Goal: Check status: Check status

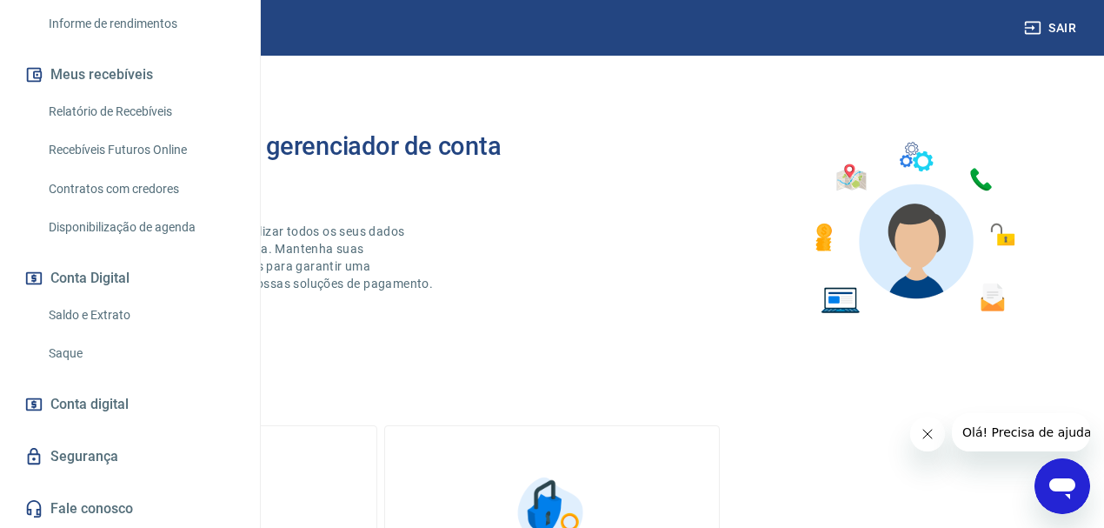
scroll to position [396, 0]
click at [102, 313] on link "Saldo e Extrato" at bounding box center [140, 315] width 197 height 36
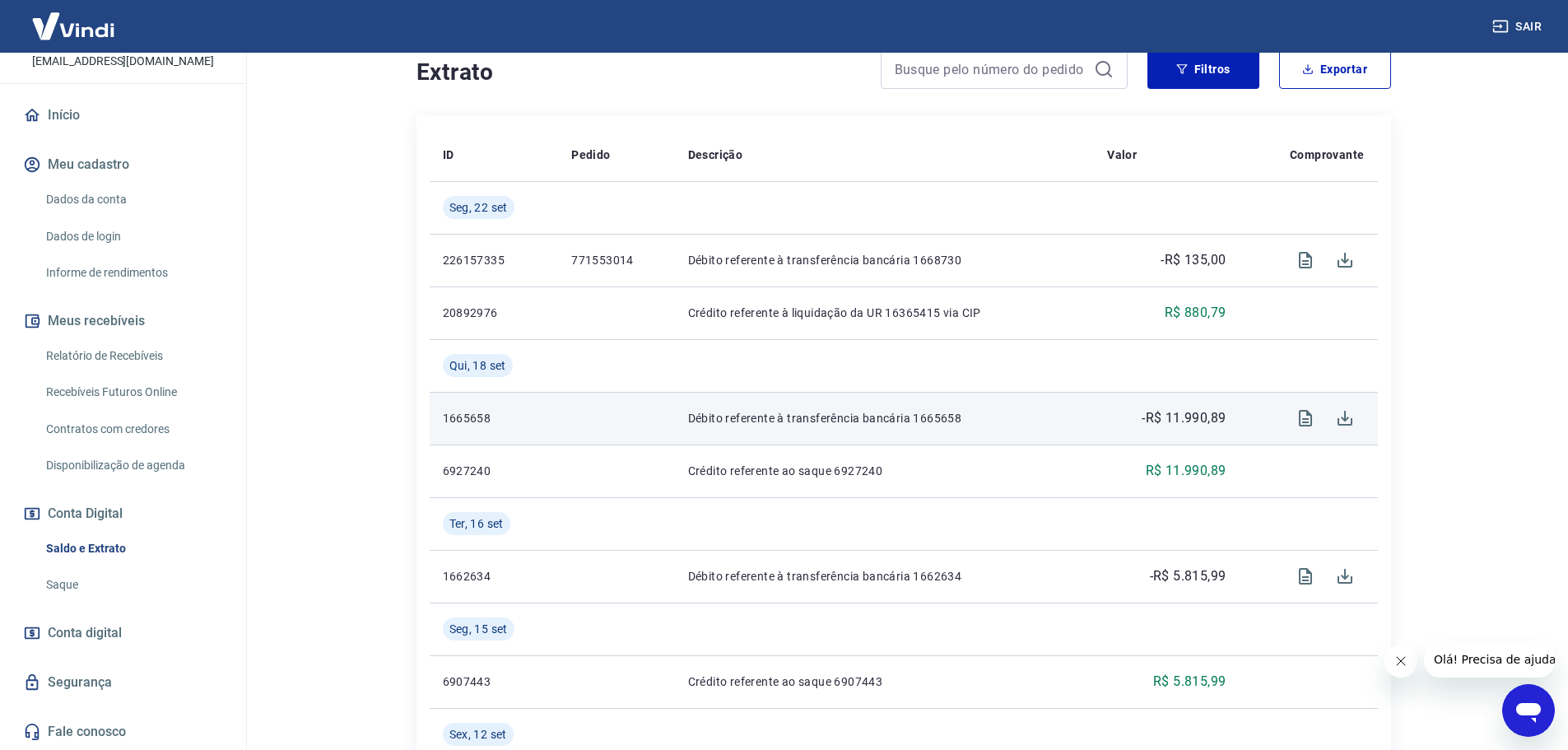
scroll to position [85, 0]
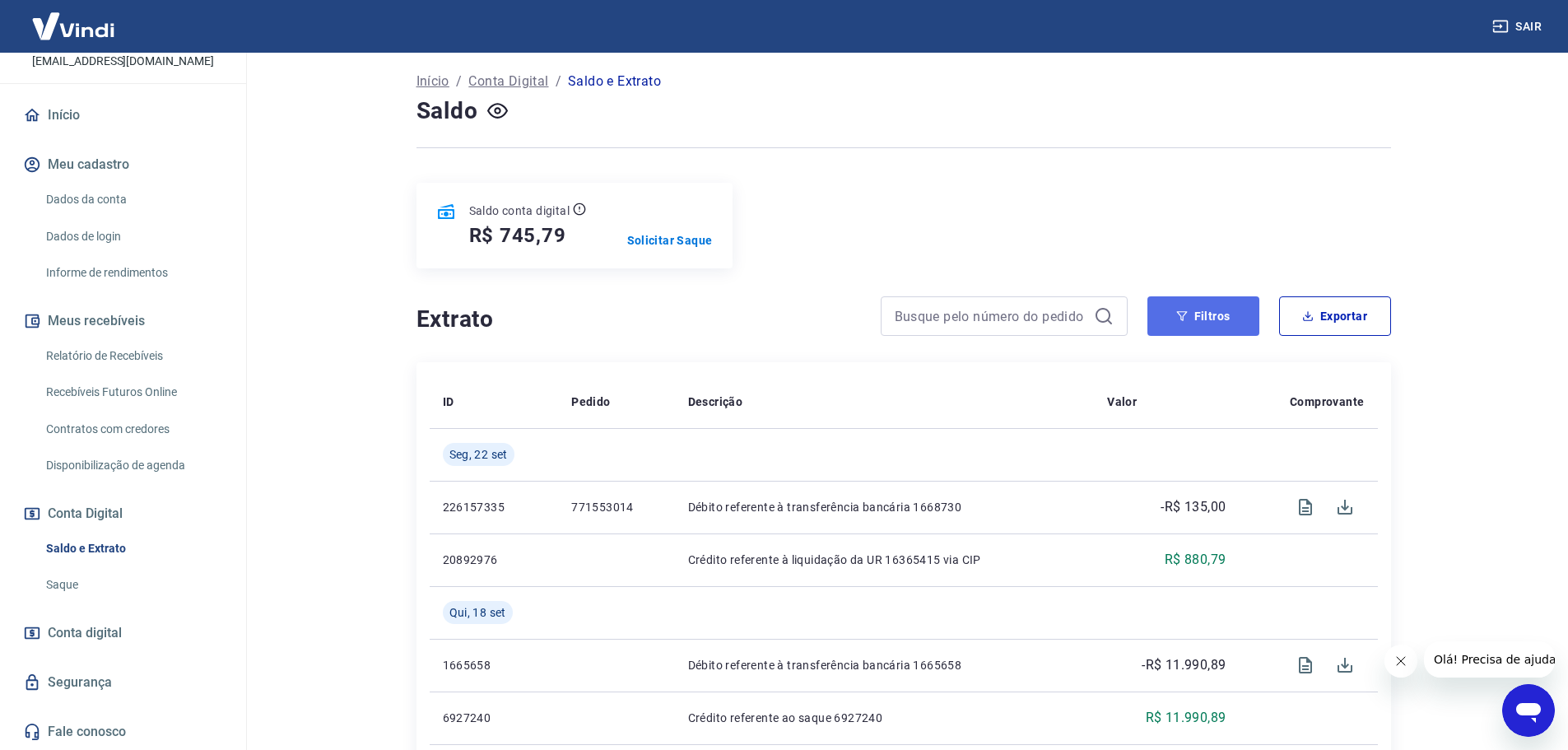
click at [1053, 320] on button "Filtros" at bounding box center [1203, 316] width 112 height 40
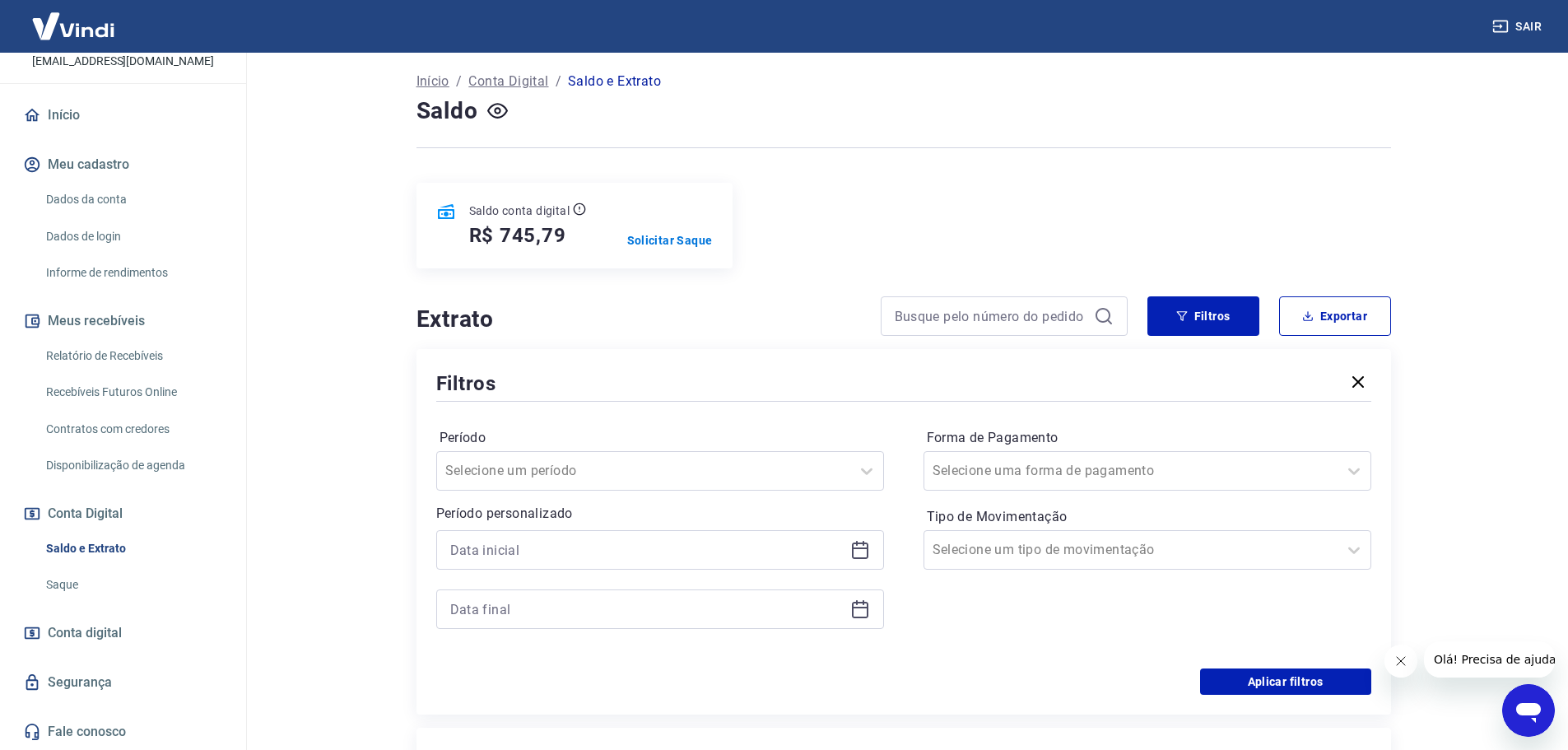
click at [866, 499] on icon at bounding box center [860, 550] width 16 height 16
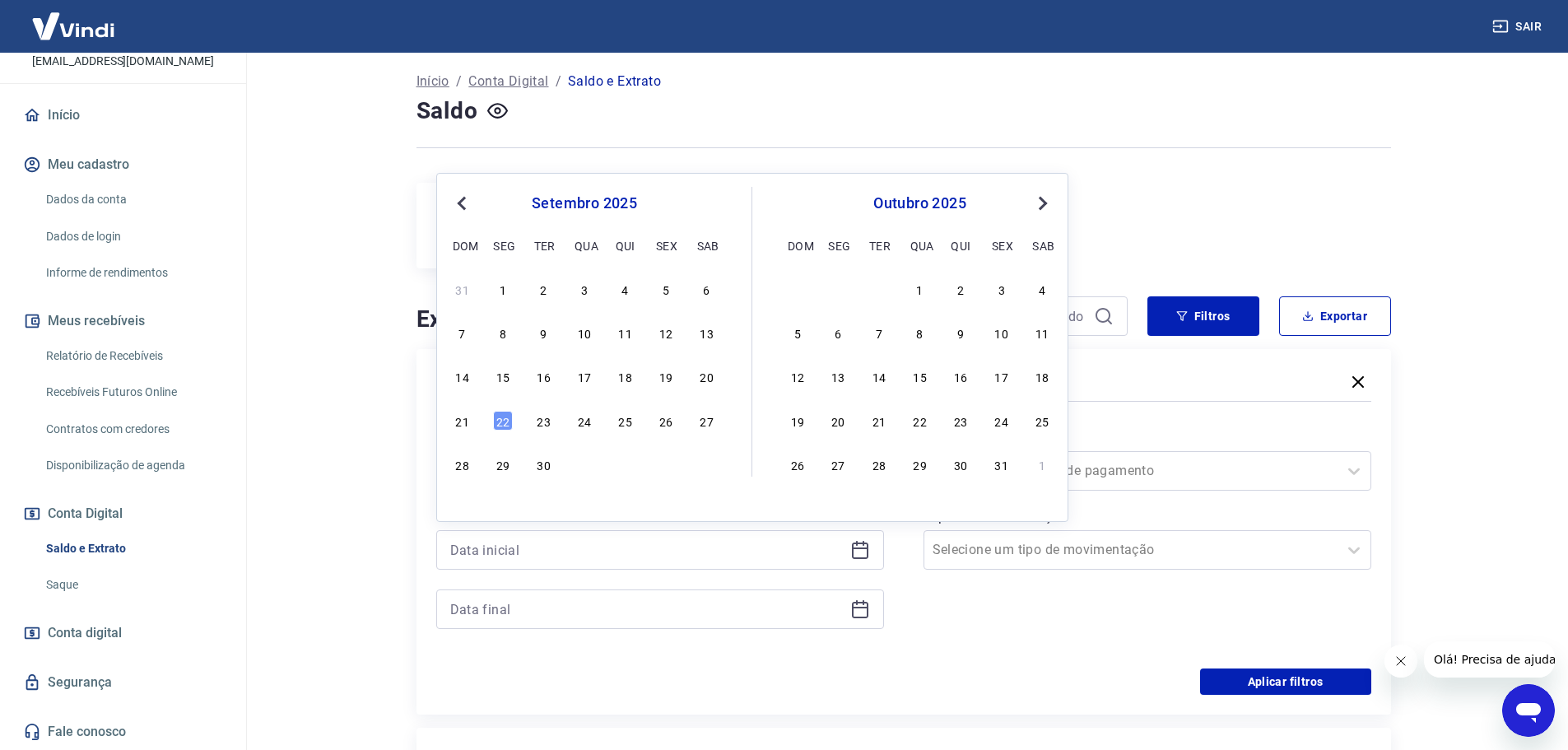
click at [455, 209] on button "Previous Month" at bounding box center [461, 203] width 20 height 20
click at [666, 295] on div "1" at bounding box center [666, 289] width 20 height 20
type input "[DATE]"
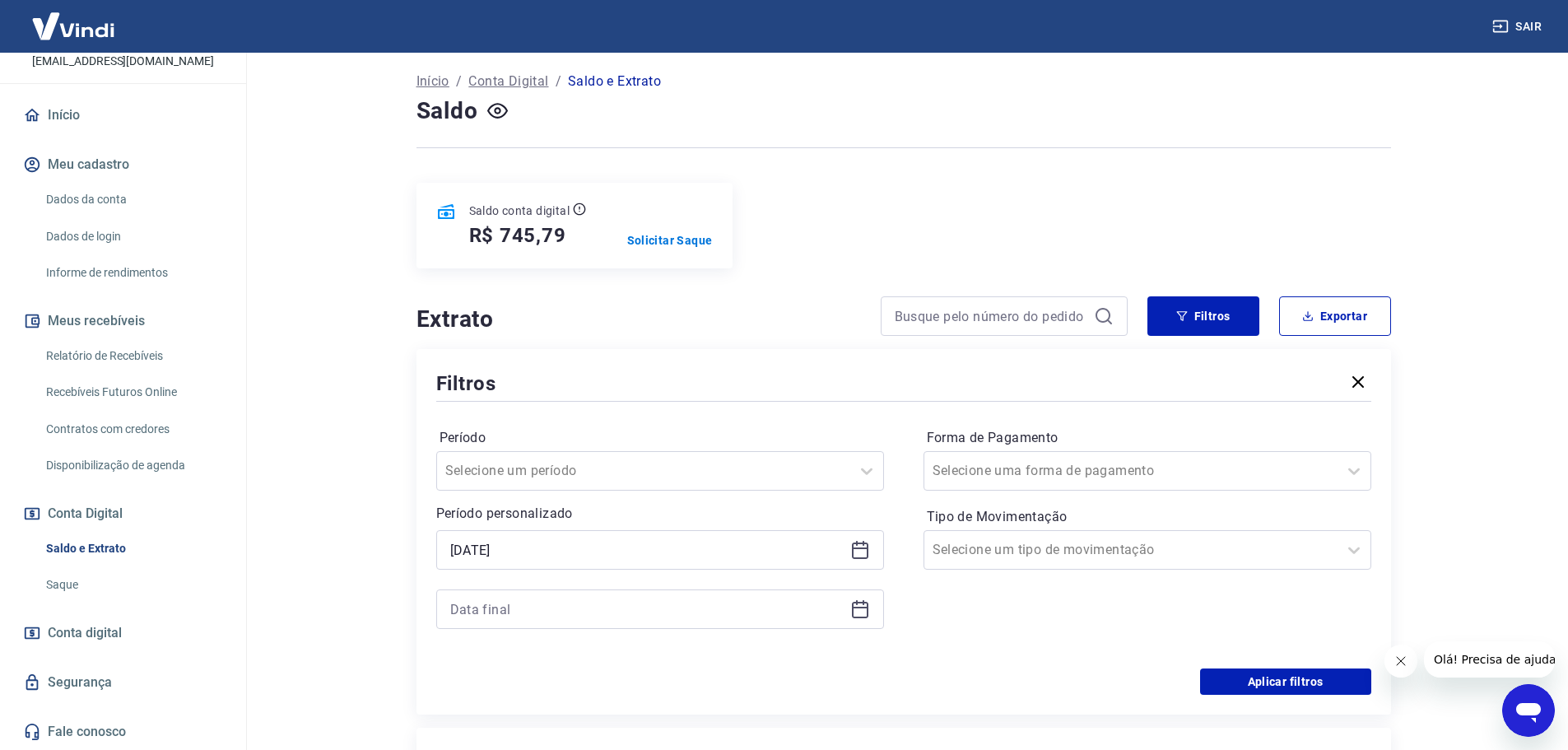
click at [864, 499] on icon at bounding box center [860, 608] width 16 height 2
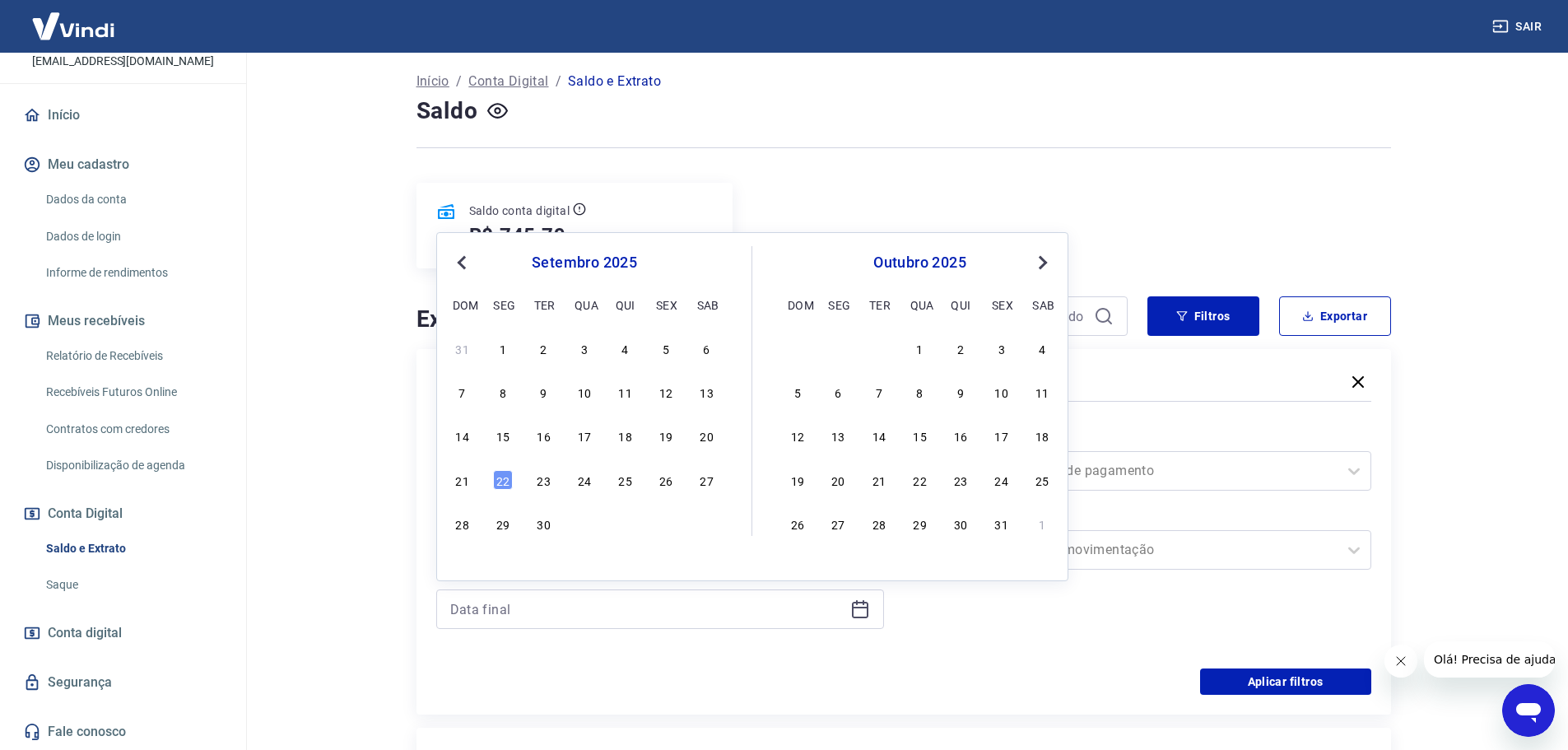
click at [463, 270] on button "Previous Month" at bounding box center [461, 262] width 20 height 20
click at [469, 499] on div "31" at bounding box center [462, 567] width 20 height 20
type input "[DATE]"
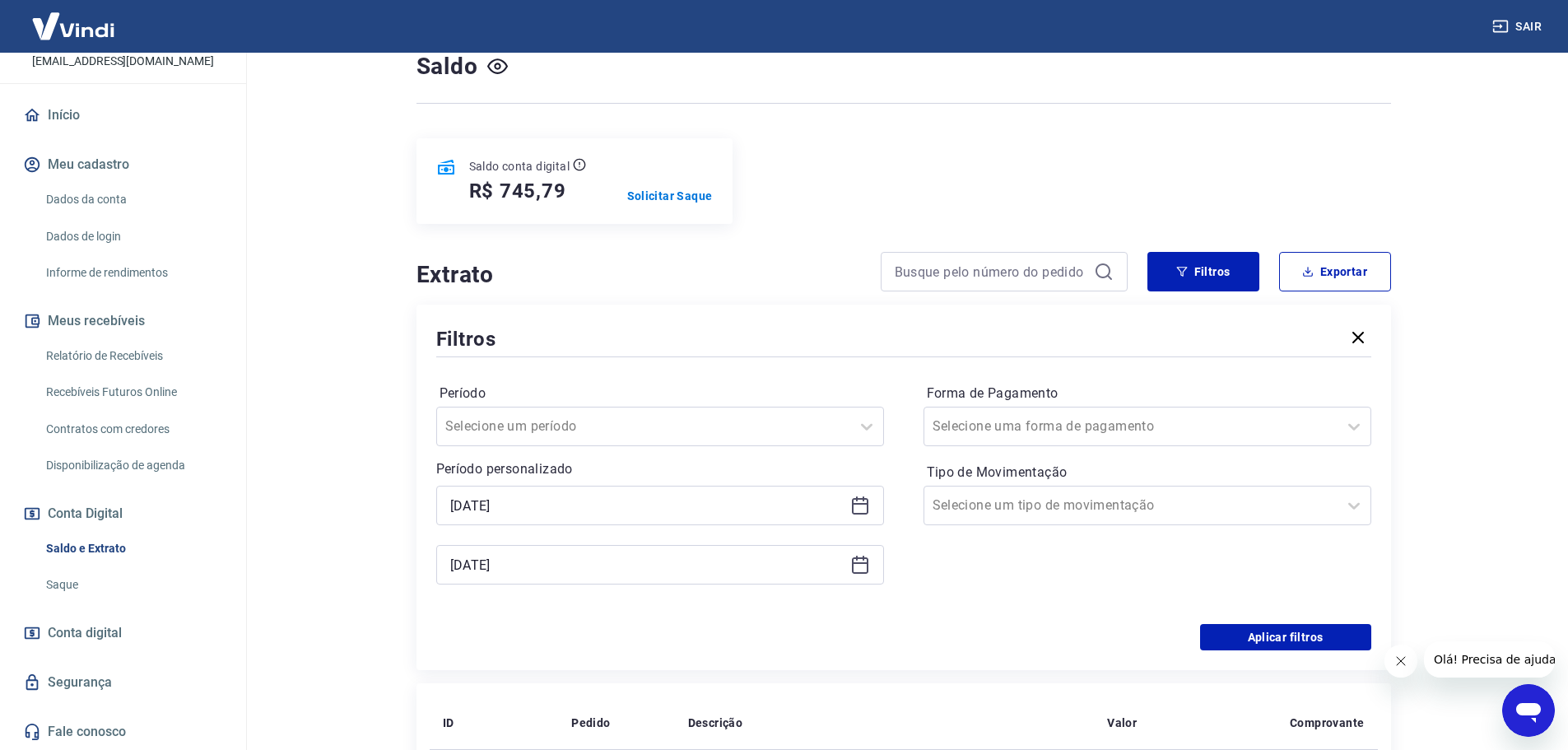
scroll to position [167, 0]
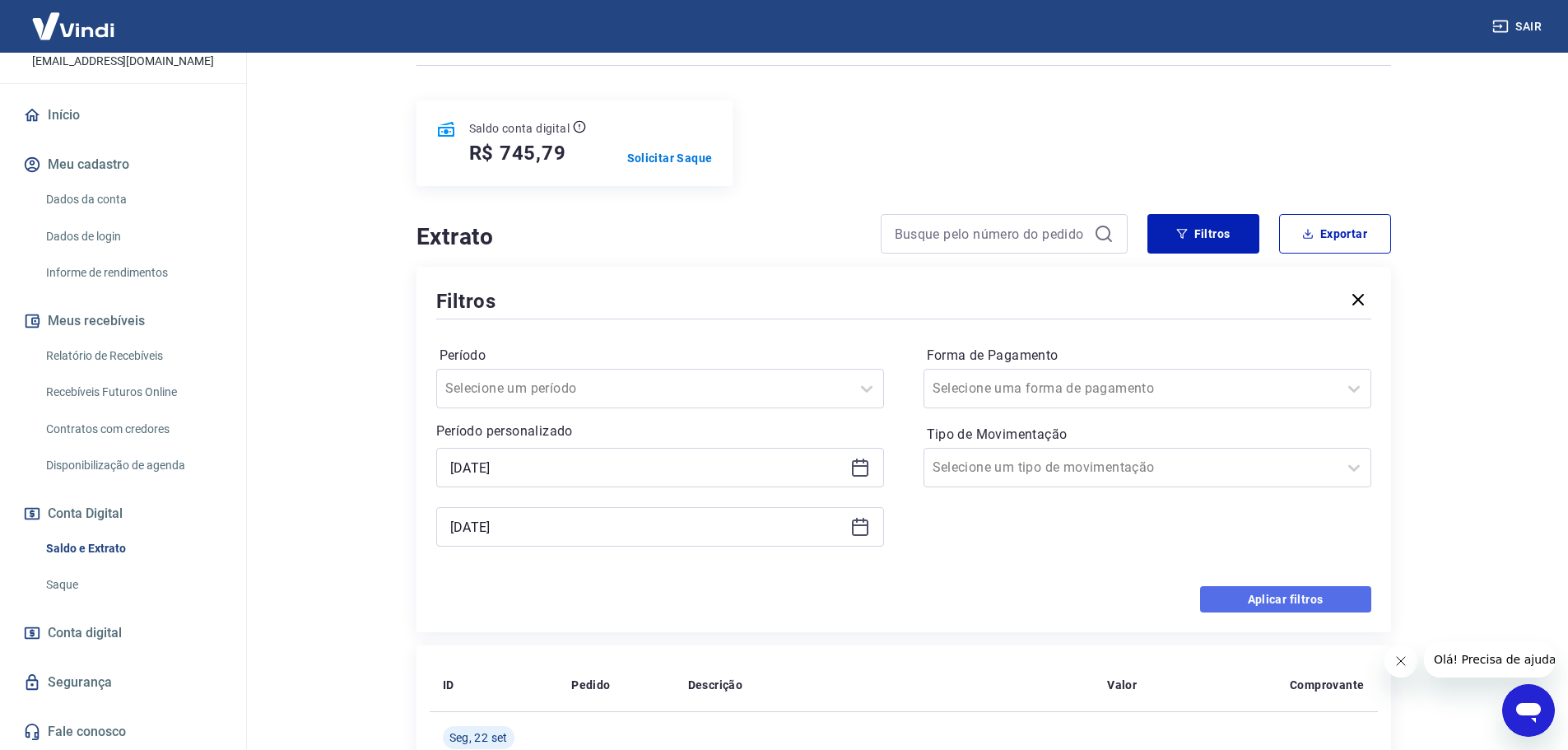
click at [1053, 499] on button "Aplicar filtros" at bounding box center [1286, 599] width 171 height 27
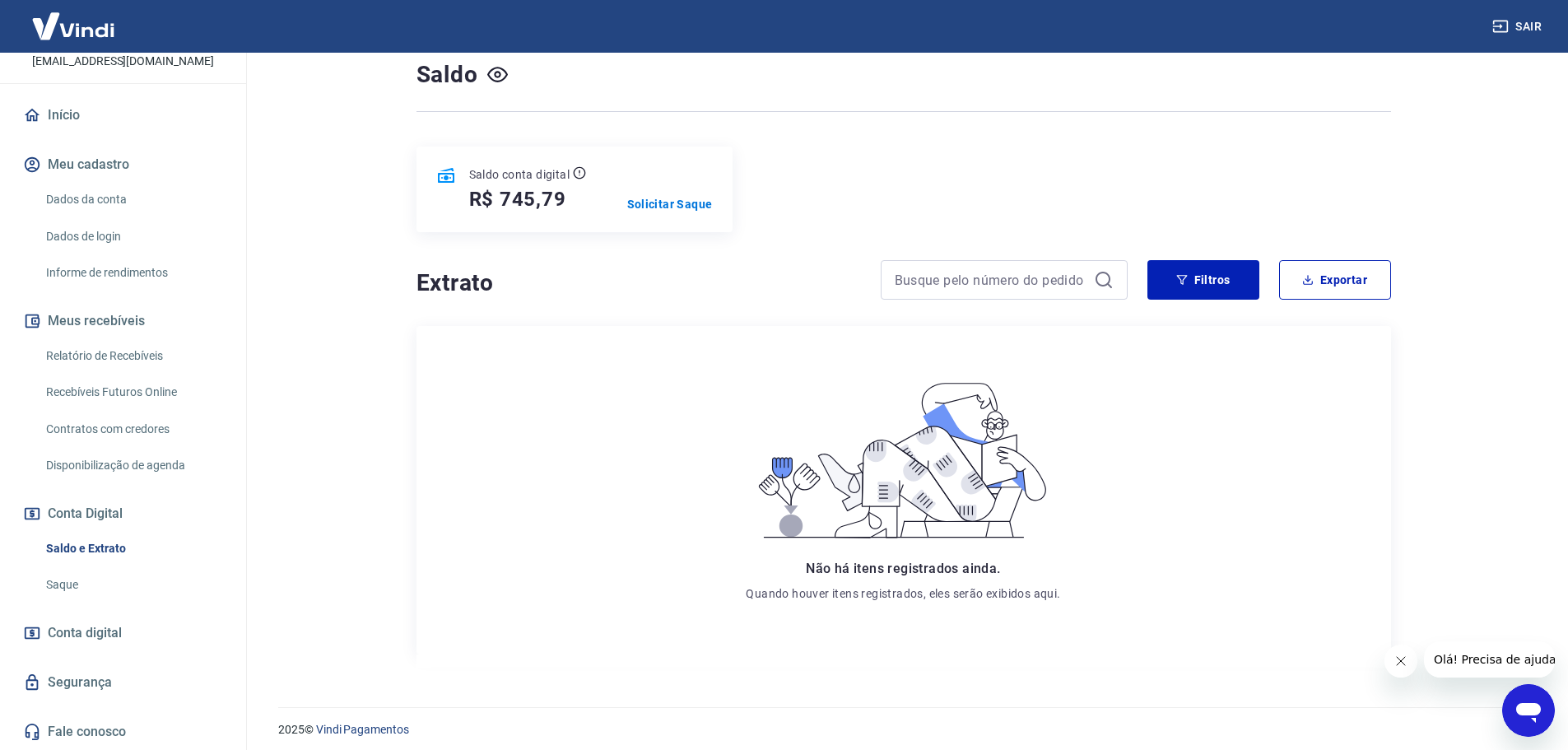
scroll to position [130, 0]
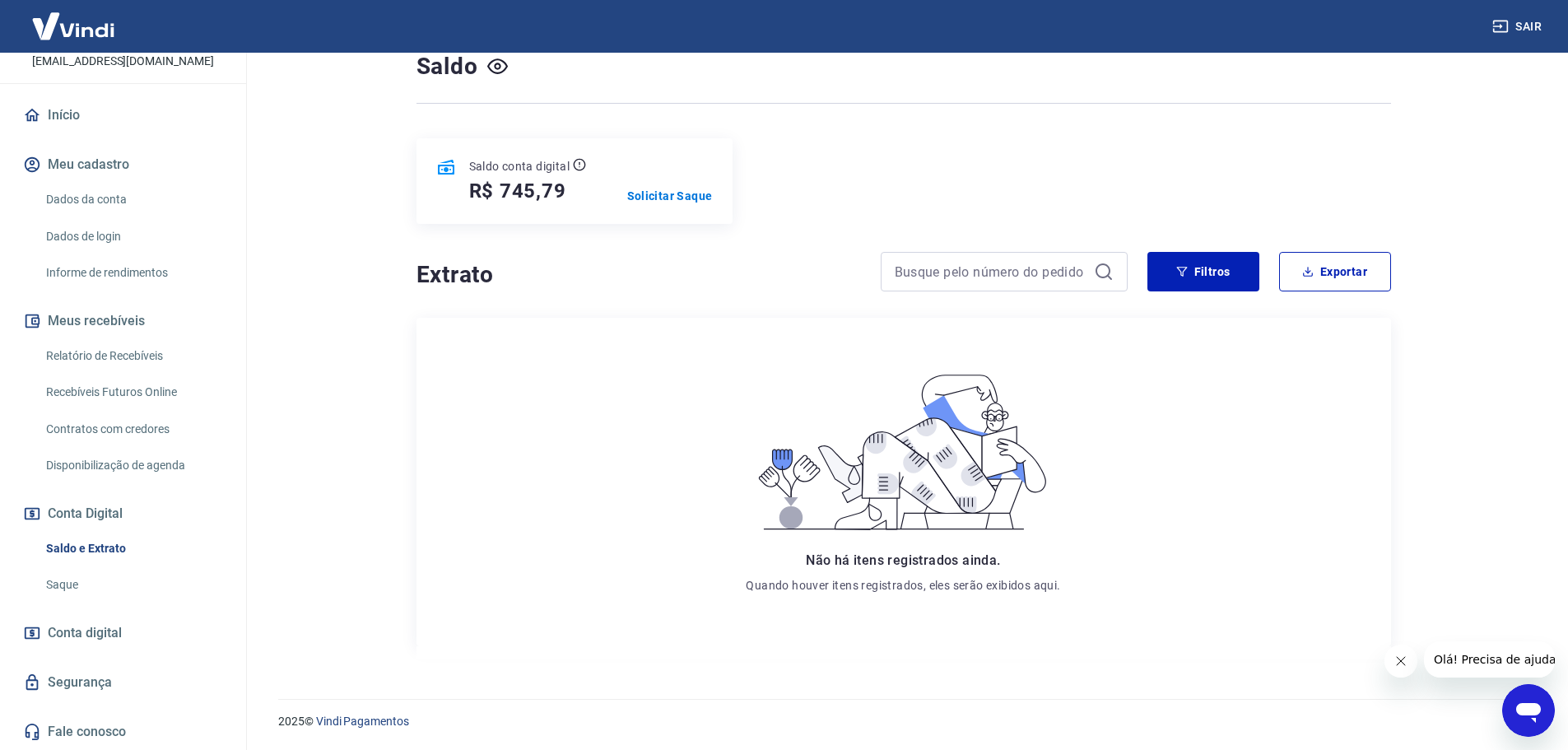
click at [172, 499] on link "Conta digital" at bounding box center [123, 633] width 206 height 36
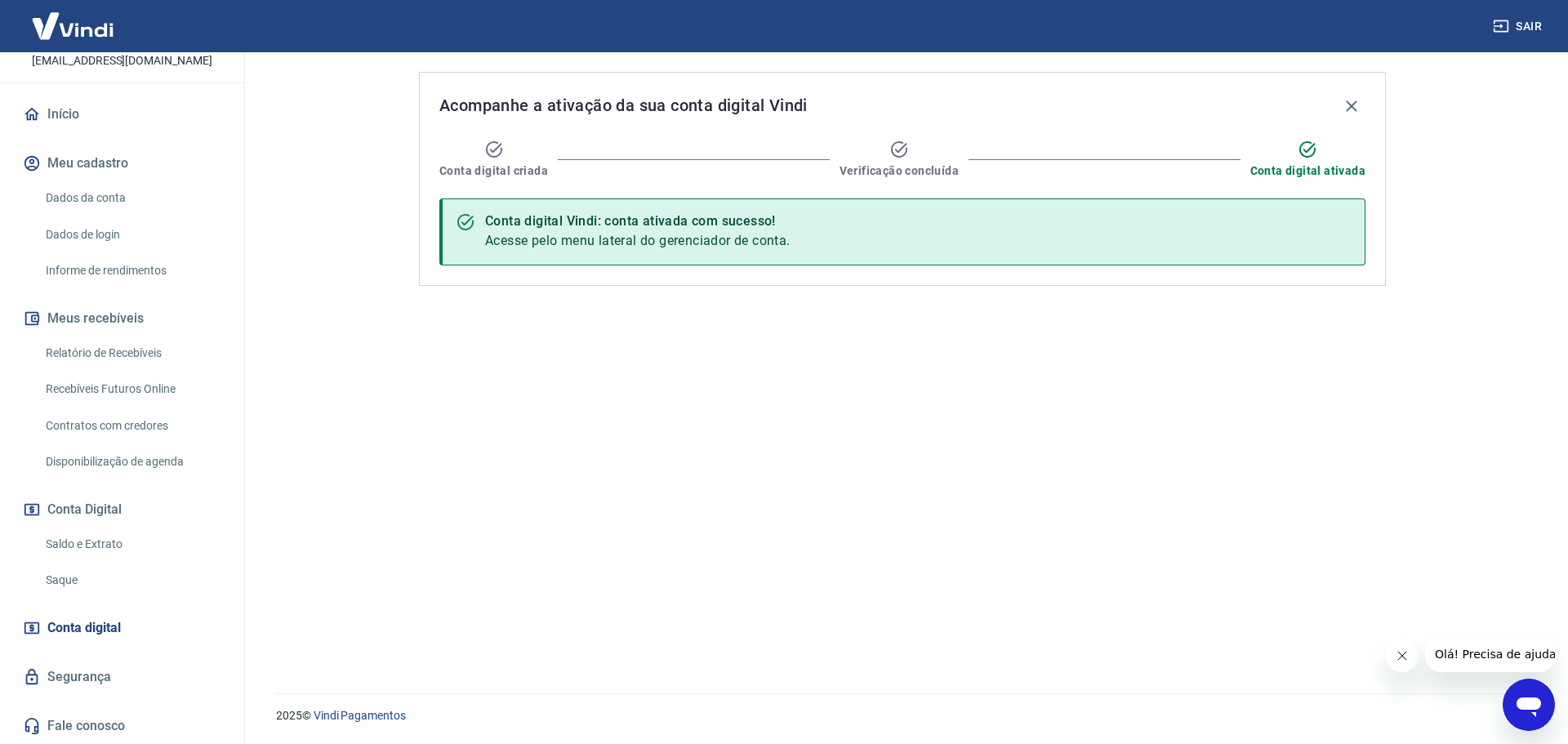
click at [147, 495] on button "Conta Digital" at bounding box center [122, 509] width 205 height 36
click at [111, 495] on button "Conta Digital" at bounding box center [122, 509] width 205 height 36
click at [118, 495] on link "Saldo e Extrato" at bounding box center [132, 545] width 185 height 34
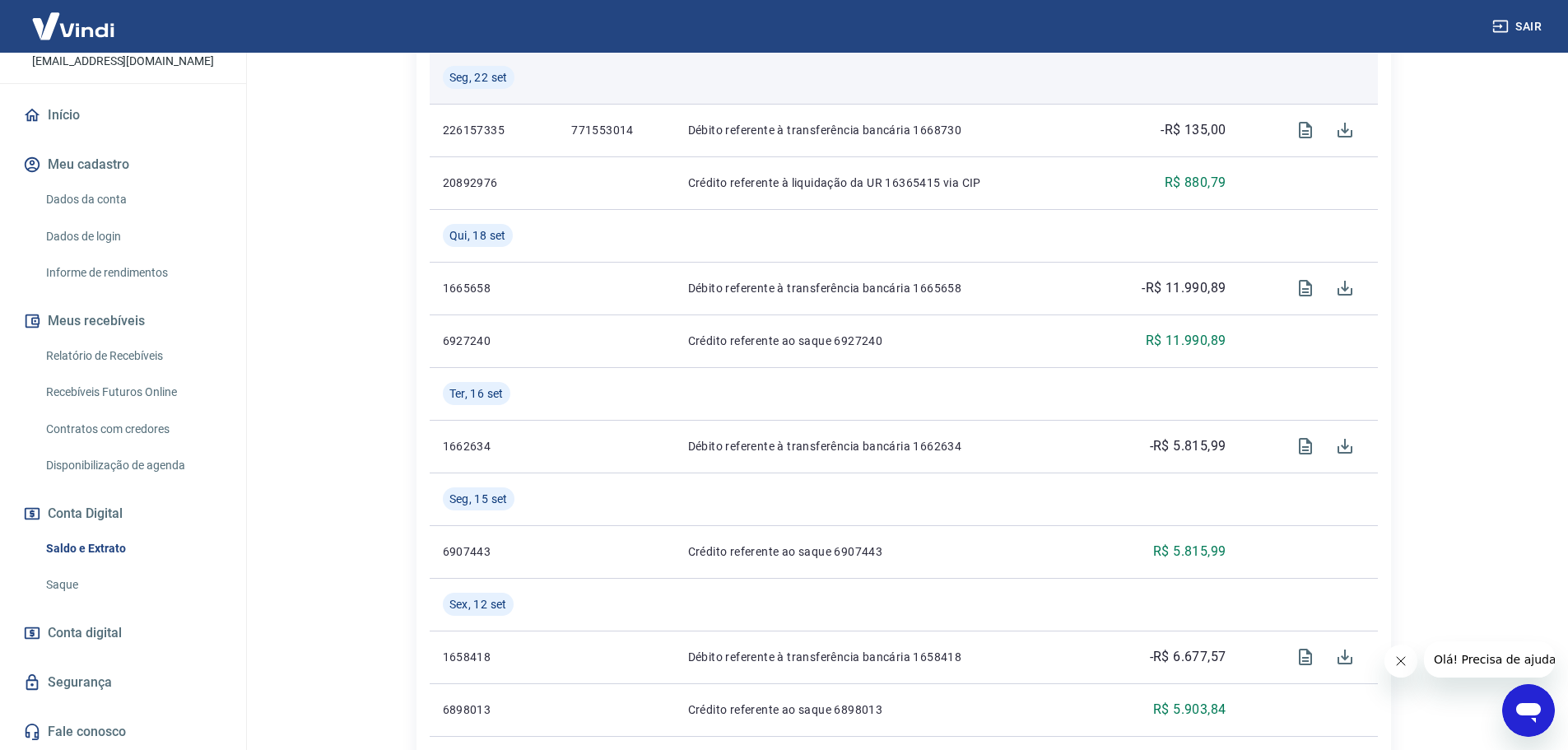
scroll to position [494, 0]
